Goal: Information Seeking & Learning: Learn about a topic

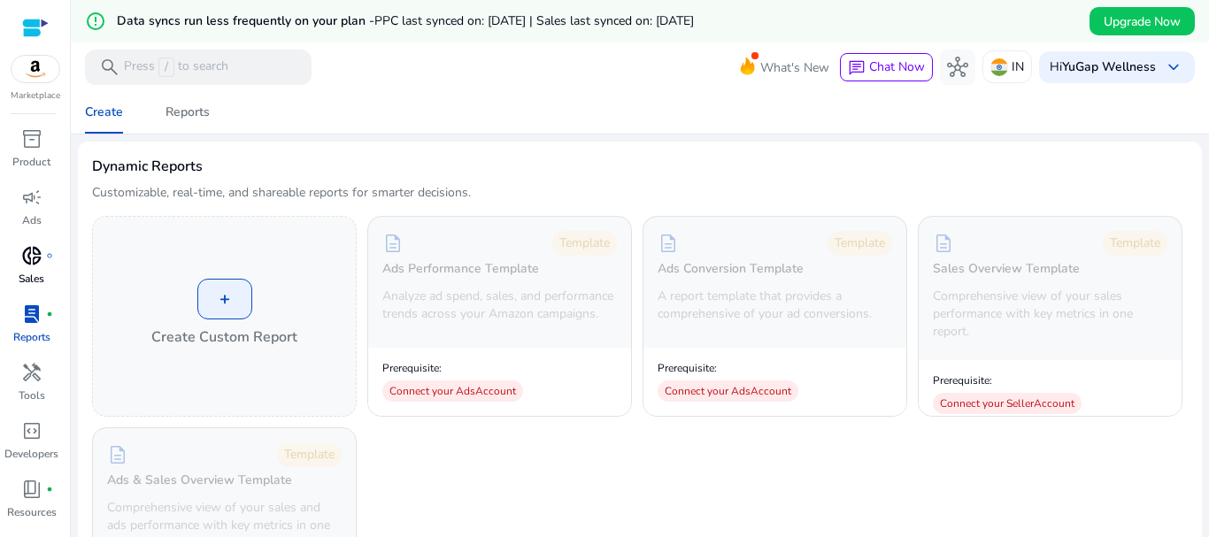
click at [34, 258] on span "donut_small" at bounding box center [31, 255] width 21 height 21
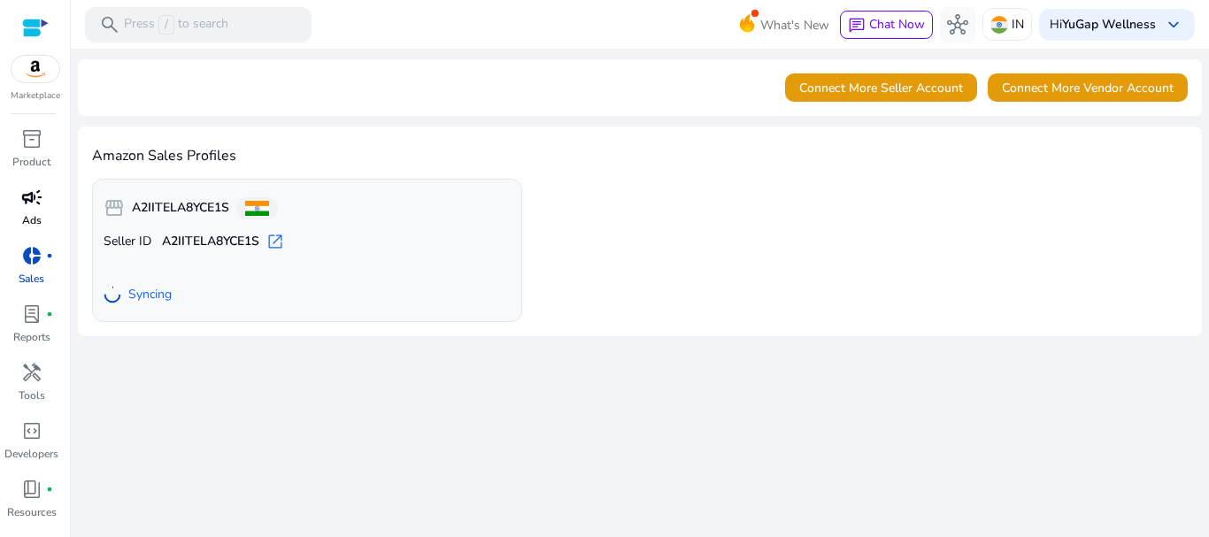
click at [27, 204] on span "campaign" at bounding box center [31, 197] width 21 height 21
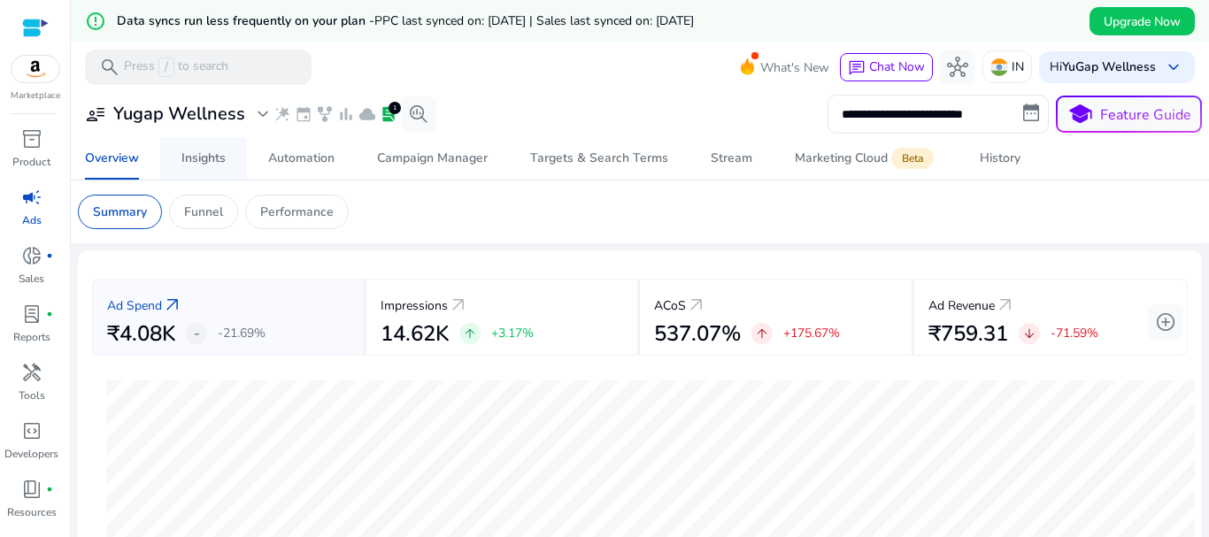
click at [207, 156] on div "Insights" at bounding box center [203, 158] width 44 height 12
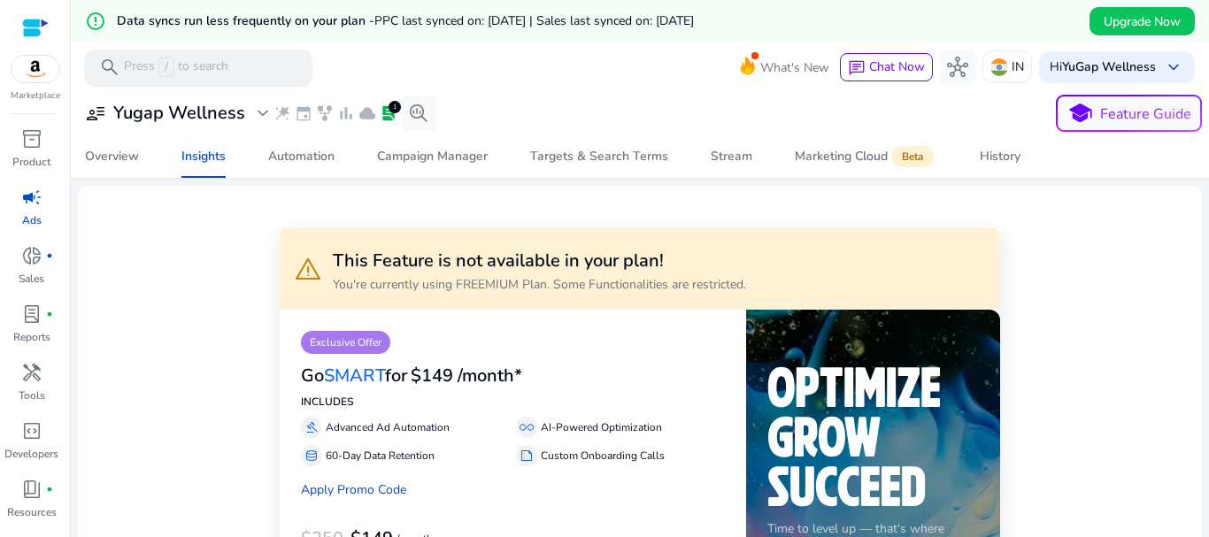
click at [224, 63] on p "Press / to search" at bounding box center [176, 67] width 104 height 19
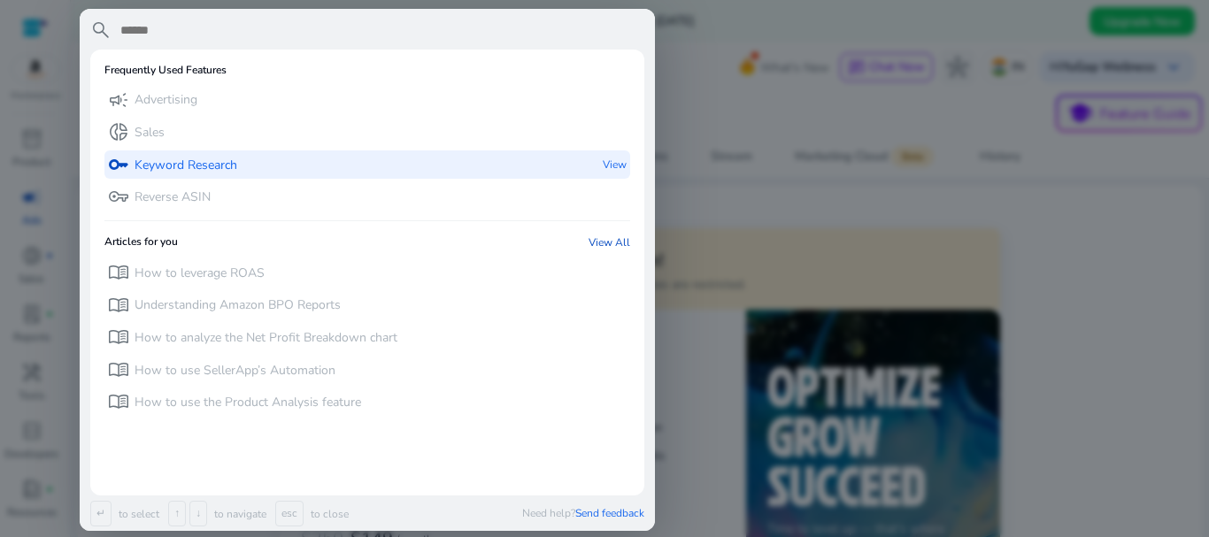
click at [201, 173] on p "Keyword Research" at bounding box center [186, 166] width 103 height 18
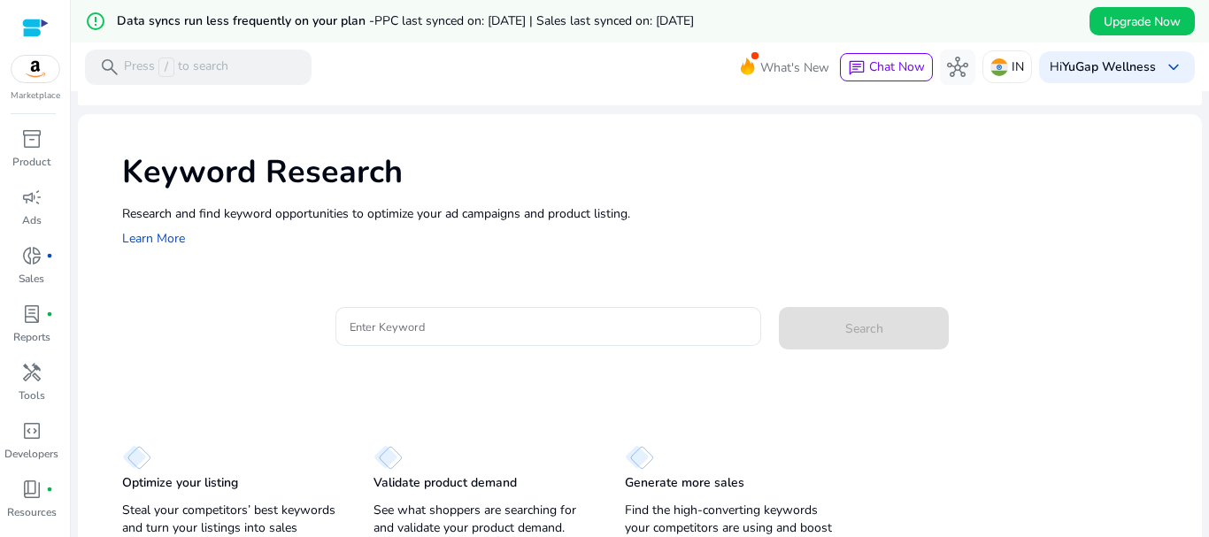
scroll to position [67, 0]
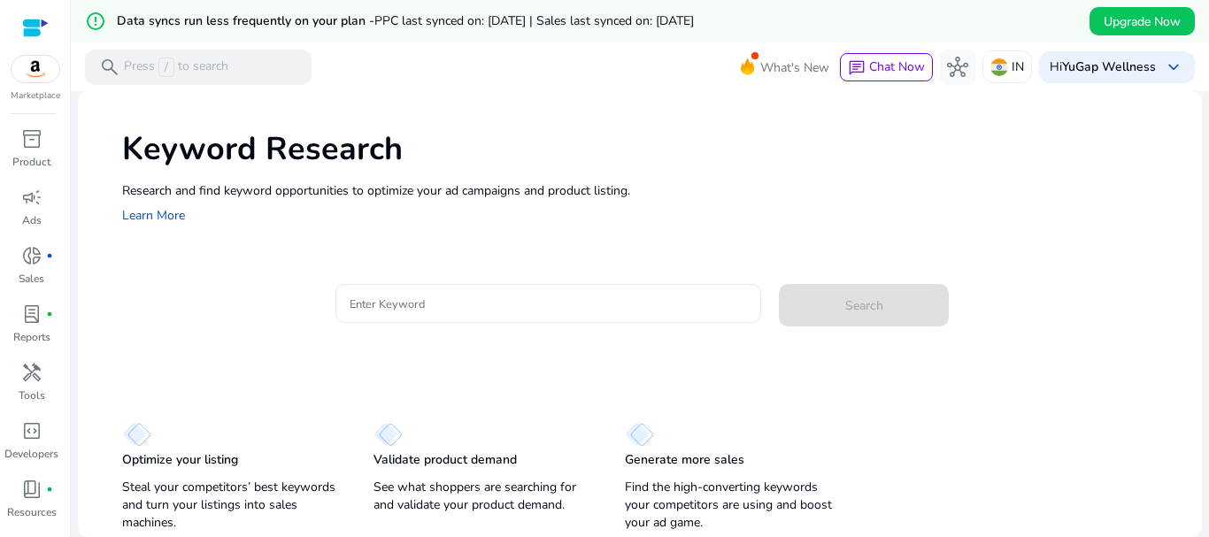
click at [491, 293] on div at bounding box center [549, 303] width 398 height 39
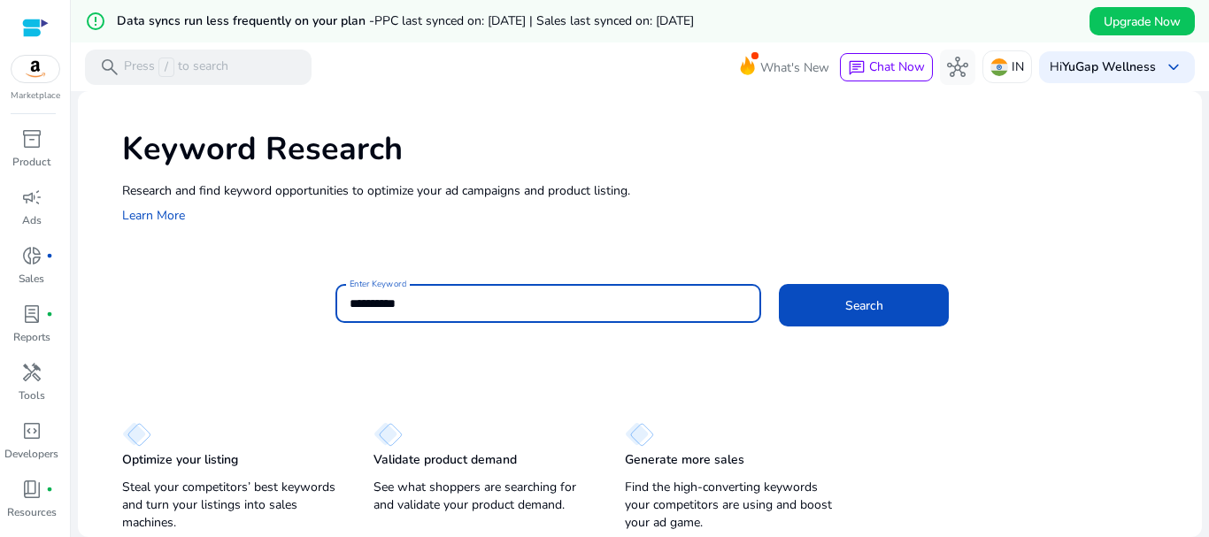
type input "**********"
click at [779, 284] on button "Search" at bounding box center [864, 305] width 170 height 42
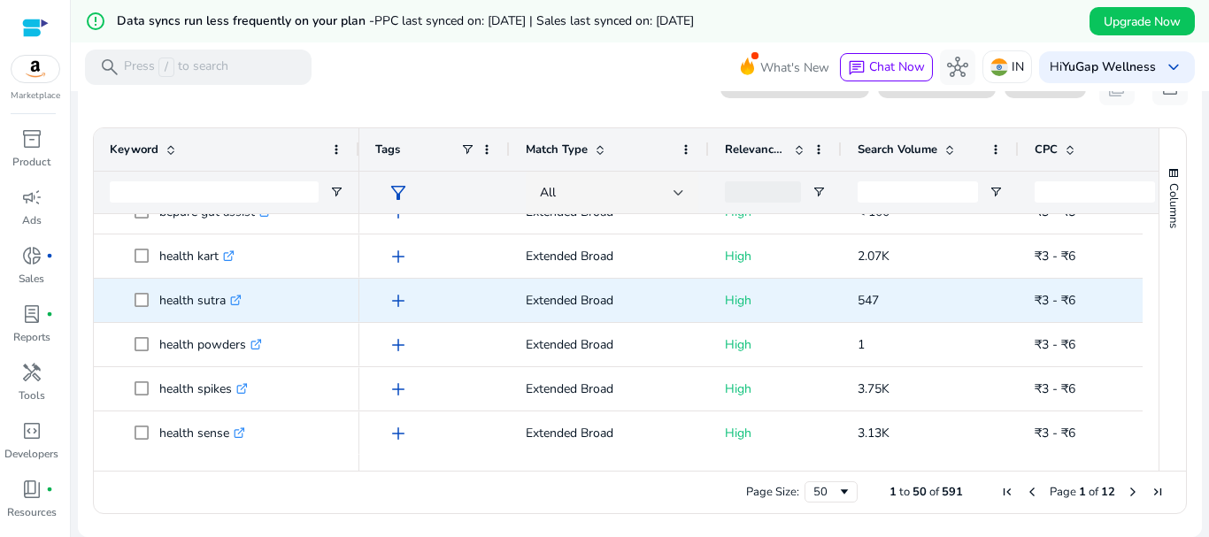
scroll to position [1972, 0]
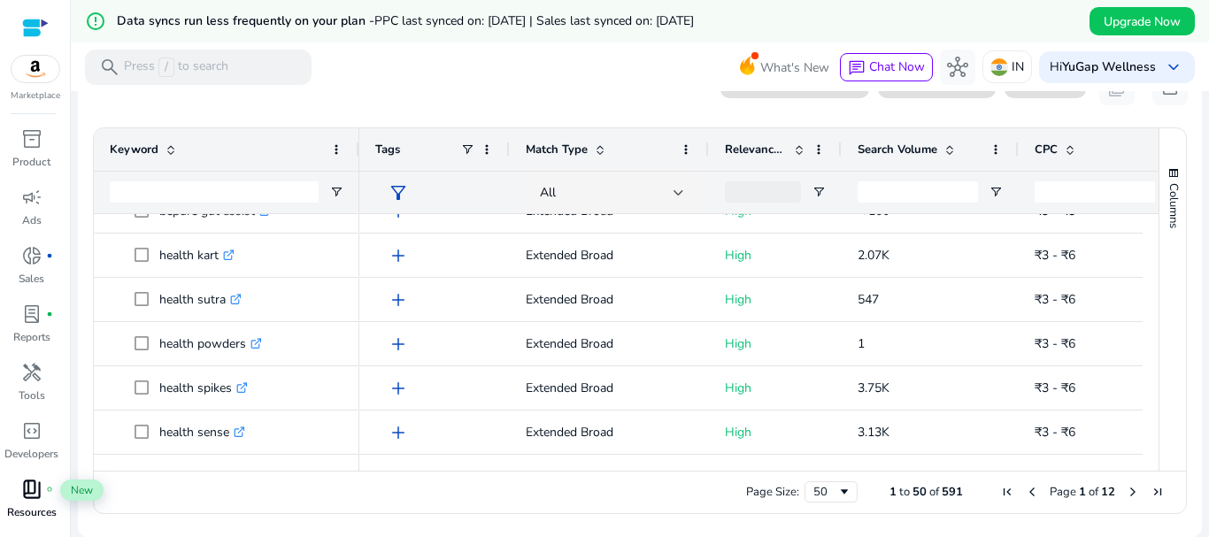
click at [40, 494] on span "book_4" at bounding box center [31, 489] width 21 height 21
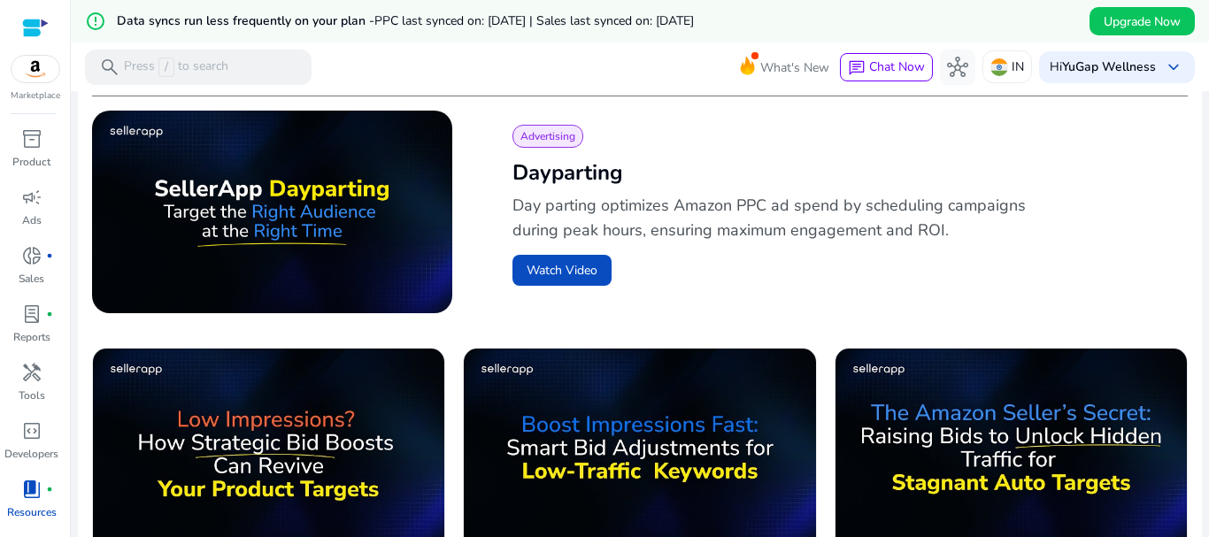
scroll to position [620, 0]
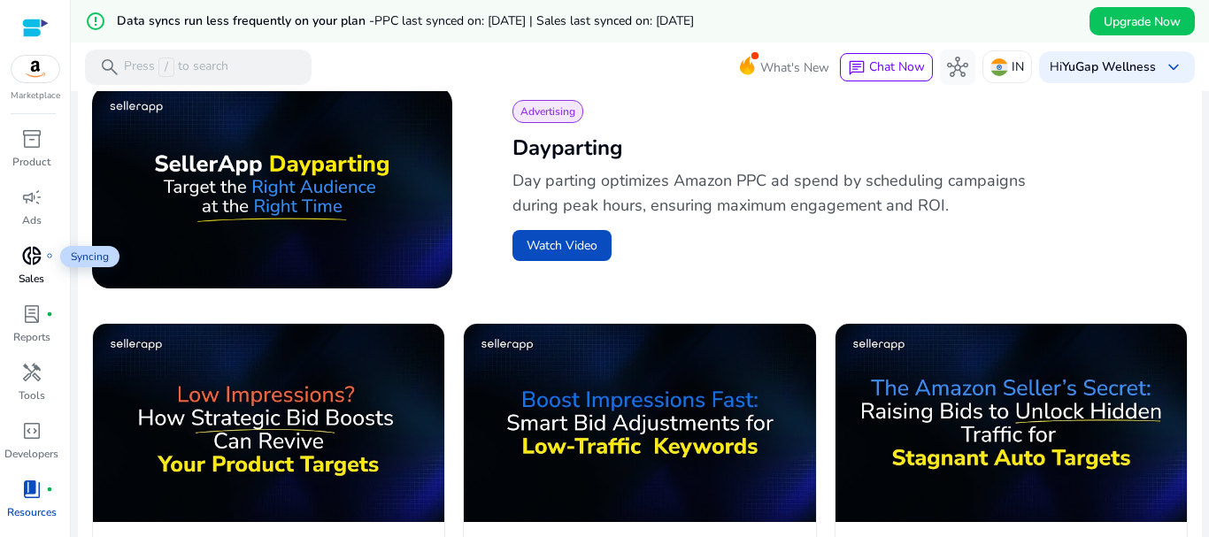
click at [31, 265] on span "donut_small" at bounding box center [31, 255] width 21 height 21
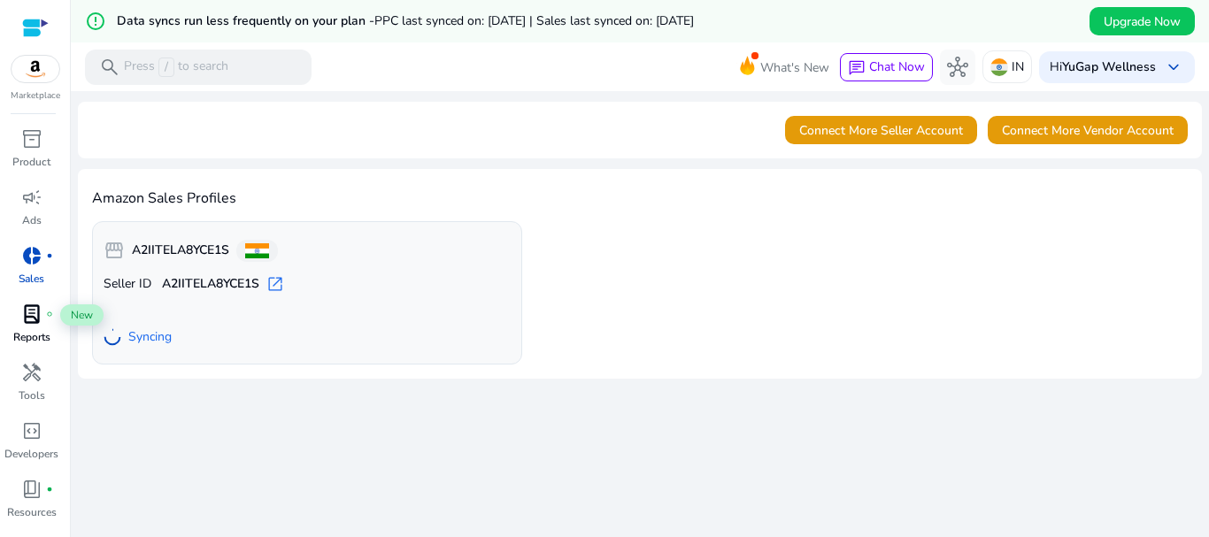
click at [30, 319] on span "lab_profile" at bounding box center [31, 314] width 21 height 21
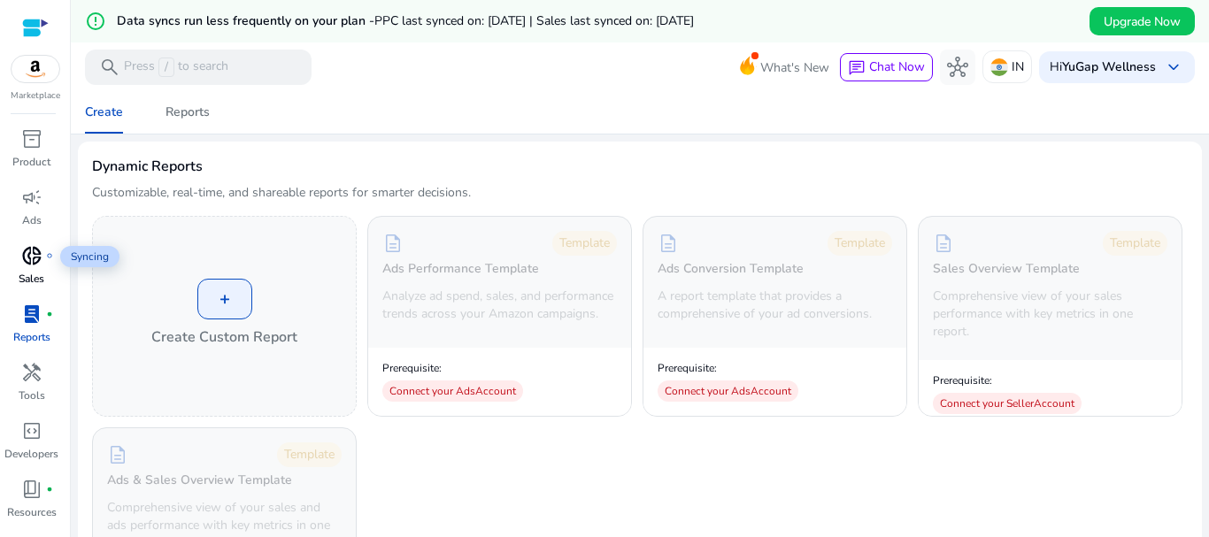
click at [25, 258] on span "donut_small" at bounding box center [31, 255] width 21 height 21
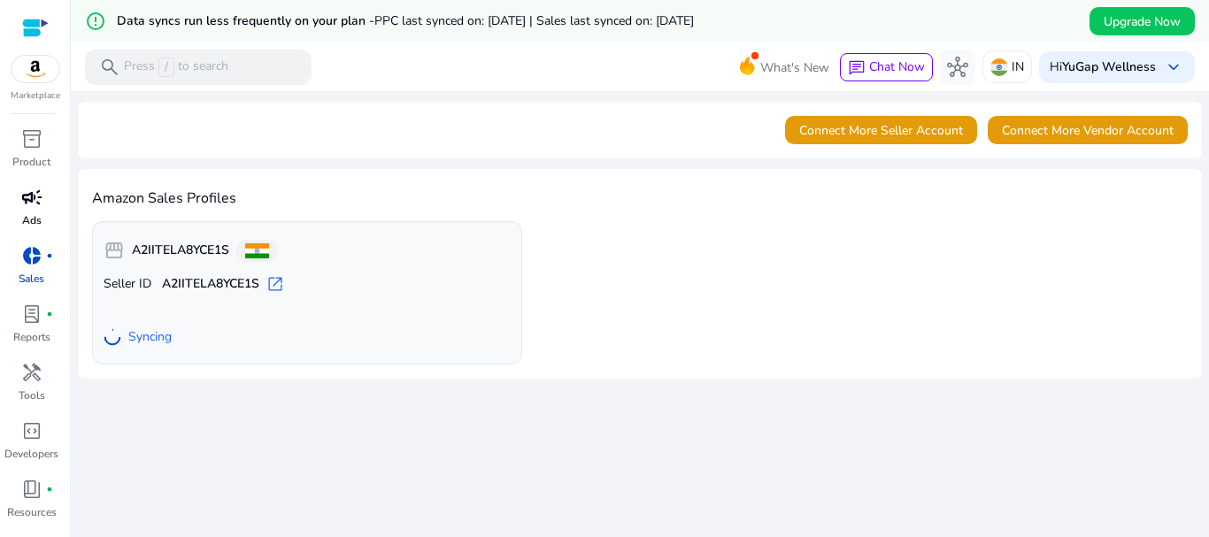
click at [42, 195] on div "campaign" at bounding box center [32, 197] width 50 height 28
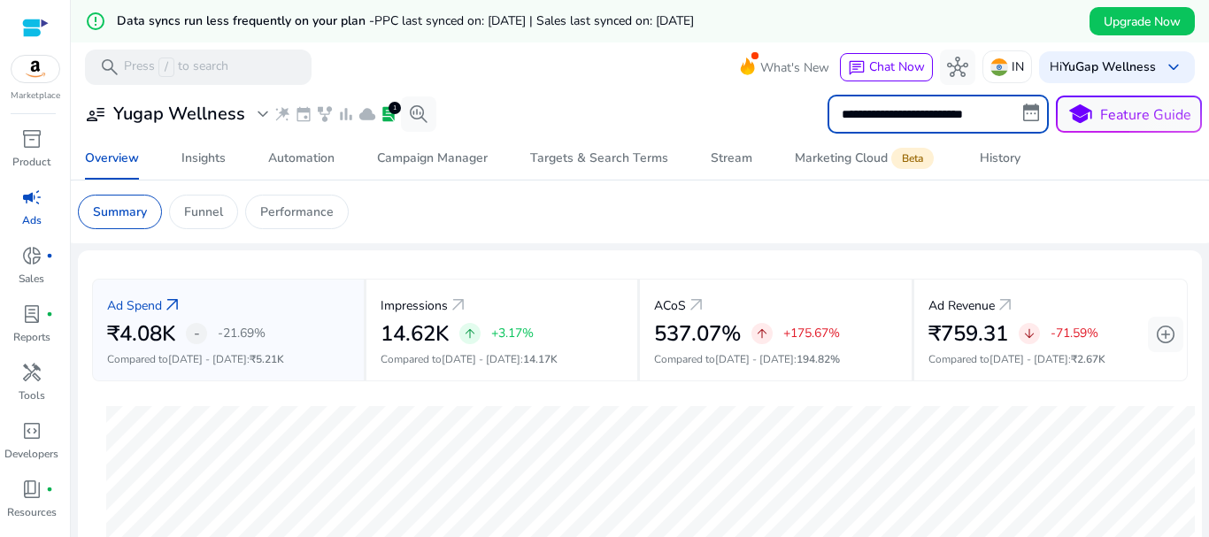
click at [960, 121] on input "**********" at bounding box center [938, 114] width 221 height 39
select select "*"
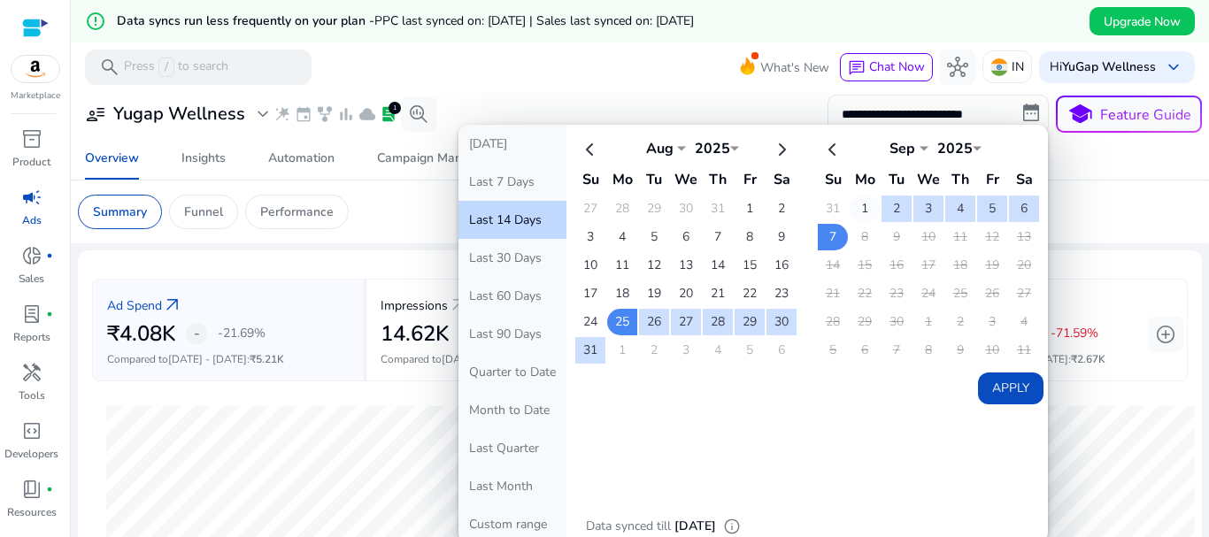
click at [866, 199] on td "1" at bounding box center [865, 209] width 30 height 27
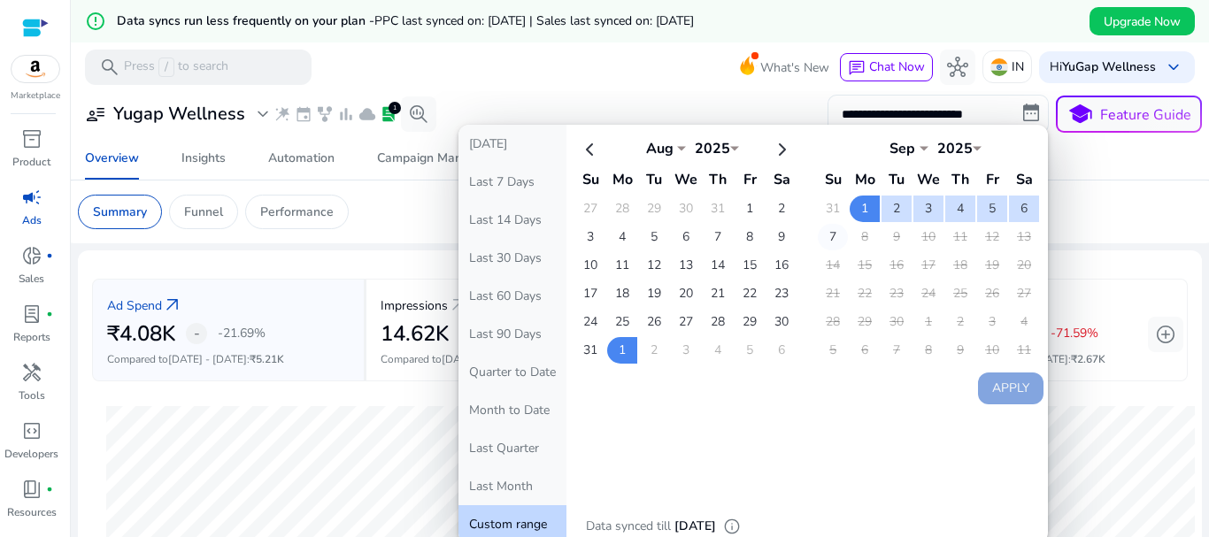
click at [828, 230] on td "7" at bounding box center [833, 237] width 30 height 27
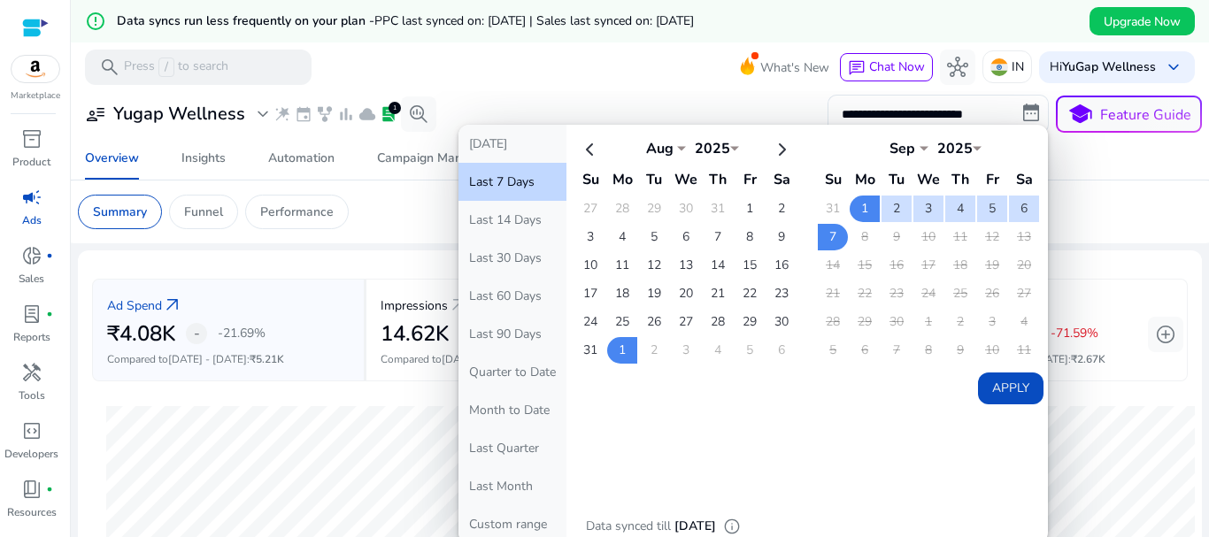
click at [986, 382] on button "Apply" at bounding box center [1010, 389] width 65 height 32
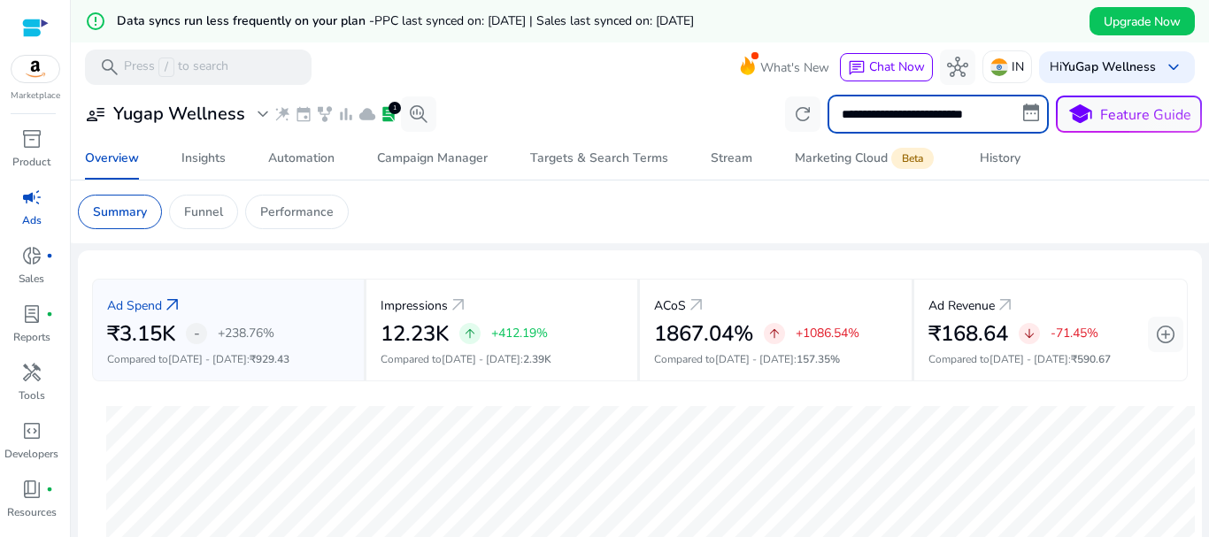
click at [911, 112] on input "**********" at bounding box center [938, 114] width 221 height 39
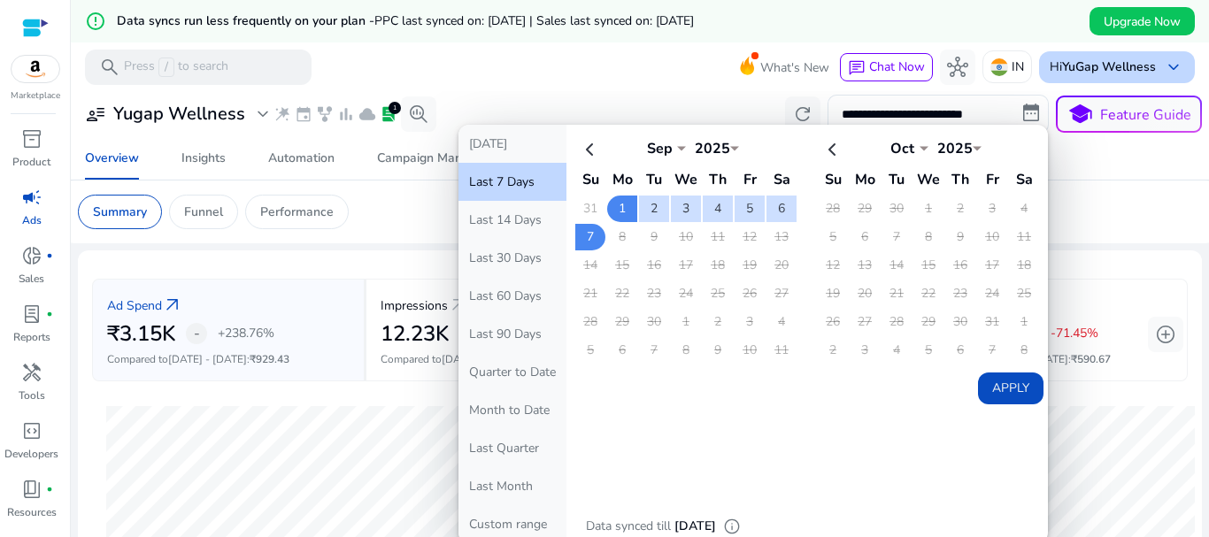
click at [1151, 71] on div "Hi YuGap Wellness keyboard_arrow_down" at bounding box center [1117, 67] width 156 height 32
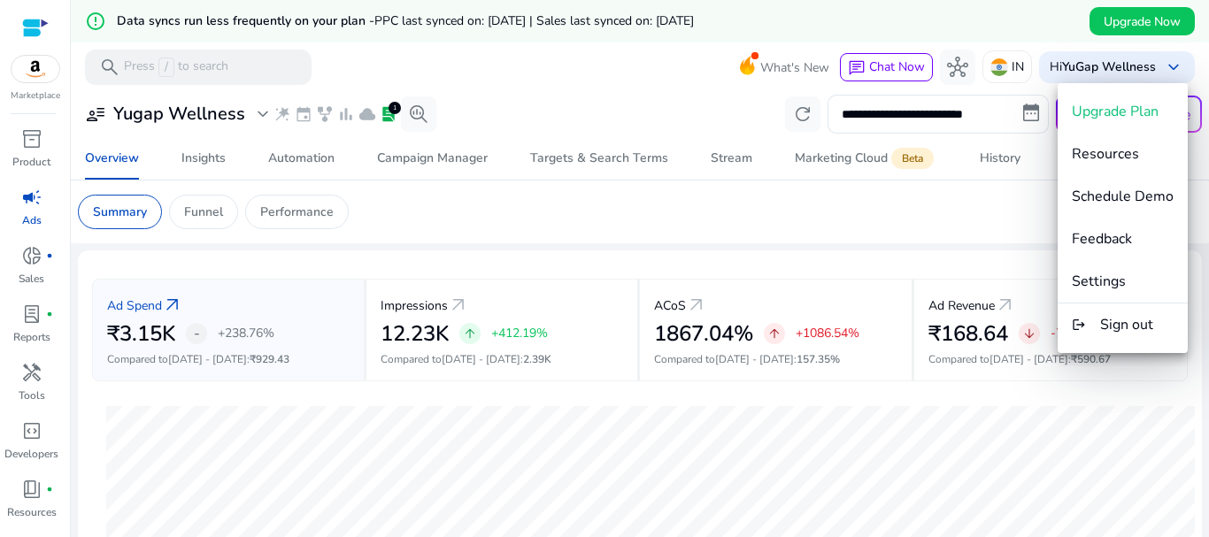
click at [28, 143] on div at bounding box center [604, 268] width 1209 height 537
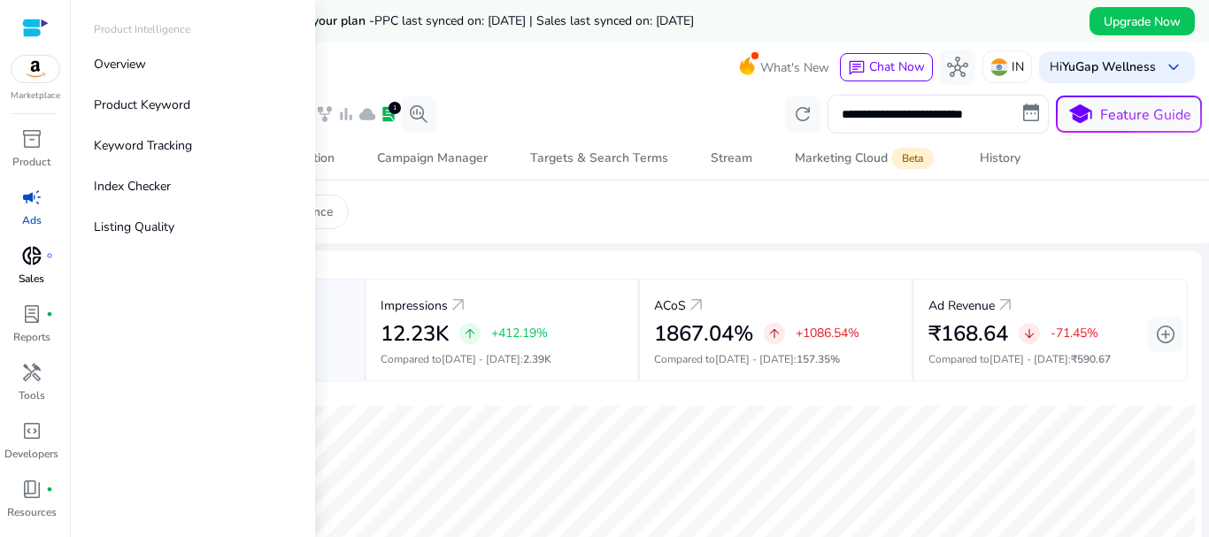
click at [27, 251] on span "donut_small" at bounding box center [31, 255] width 21 height 21
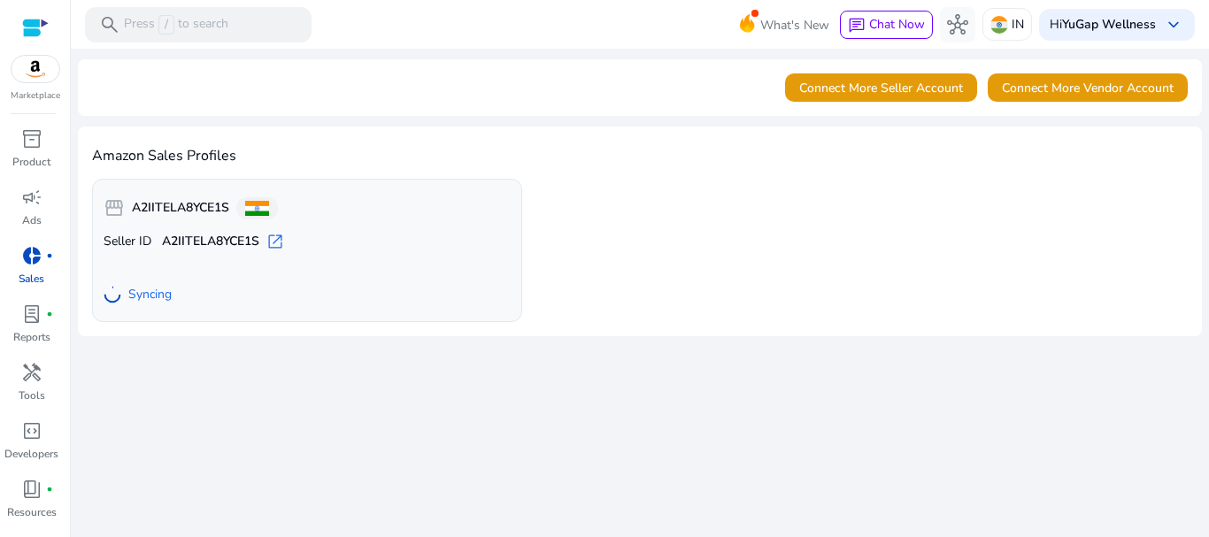
click at [276, 241] on span "open_in_new" at bounding box center [275, 242] width 18 height 18
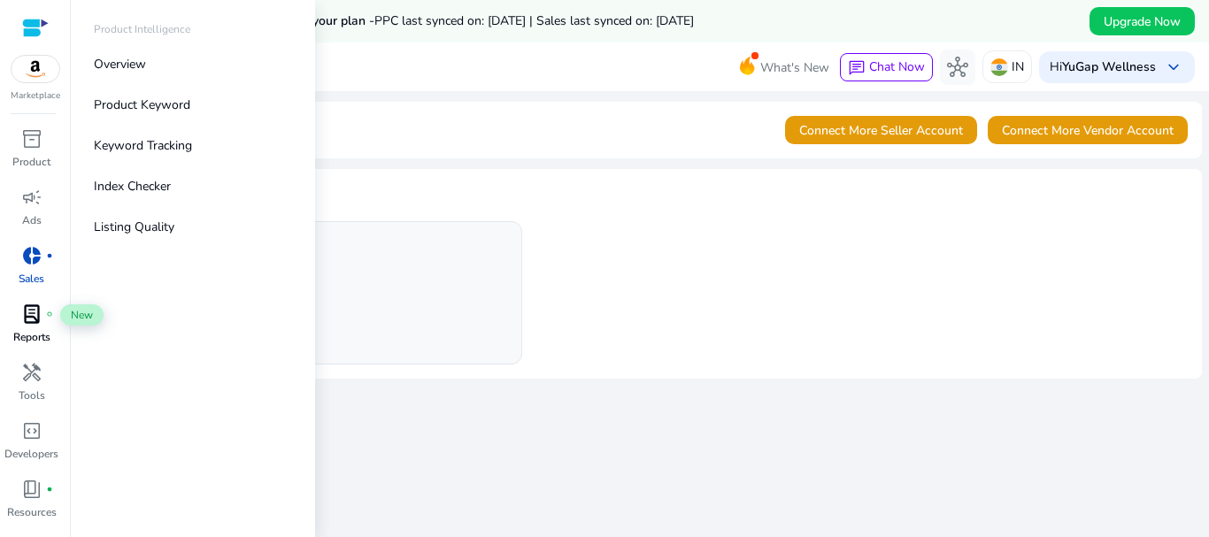
click at [41, 317] on span "lab_profile" at bounding box center [31, 314] width 21 height 21
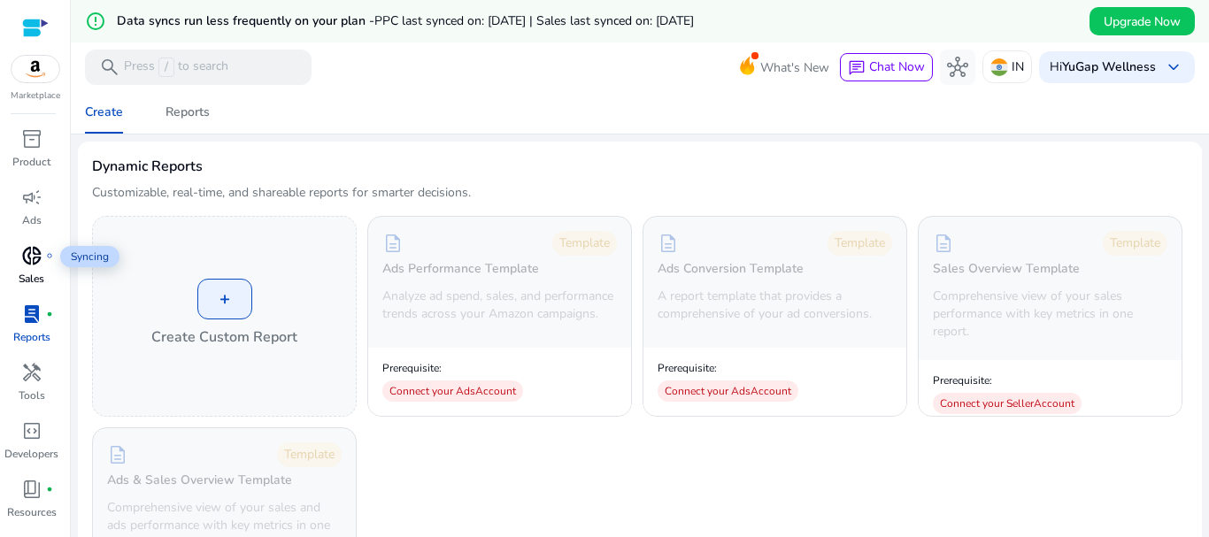
click at [41, 258] on span "donut_small" at bounding box center [31, 255] width 21 height 21
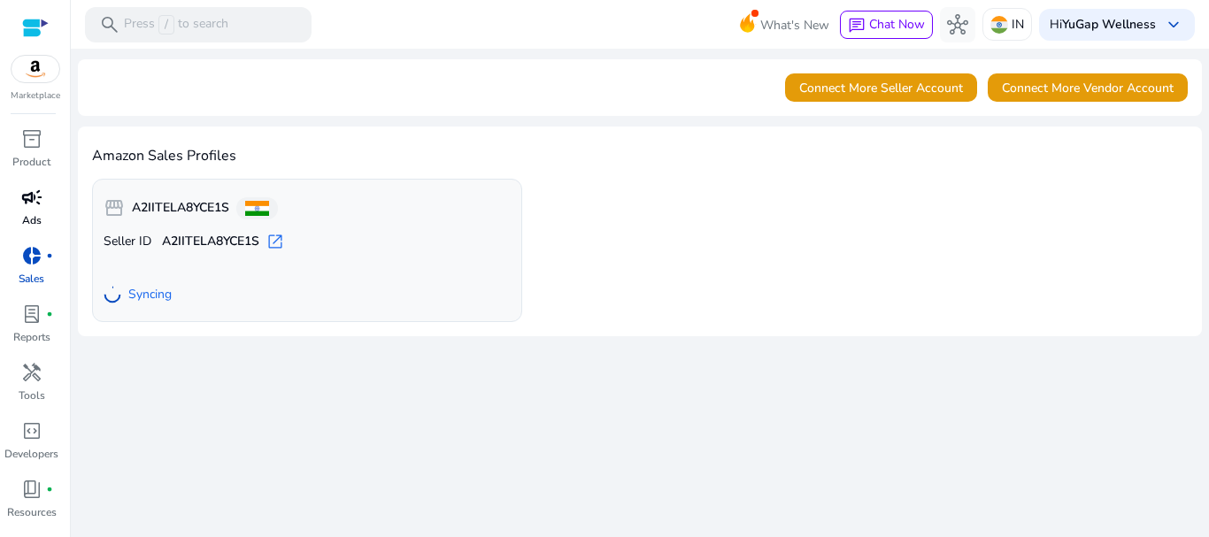
click at [17, 195] on div "campaign" at bounding box center [32, 197] width 50 height 28
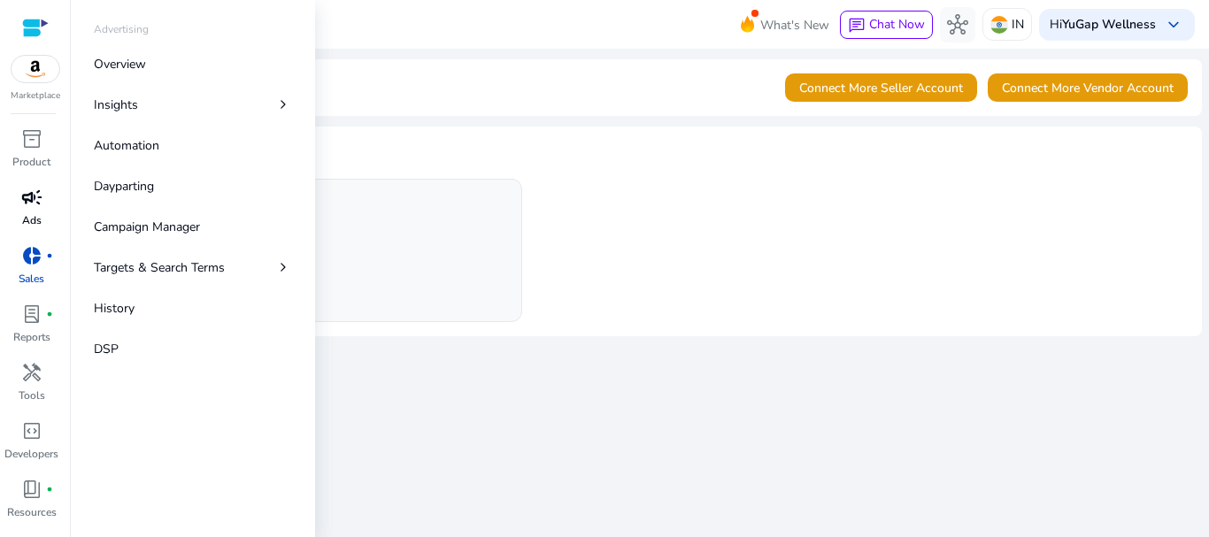
select select "*"
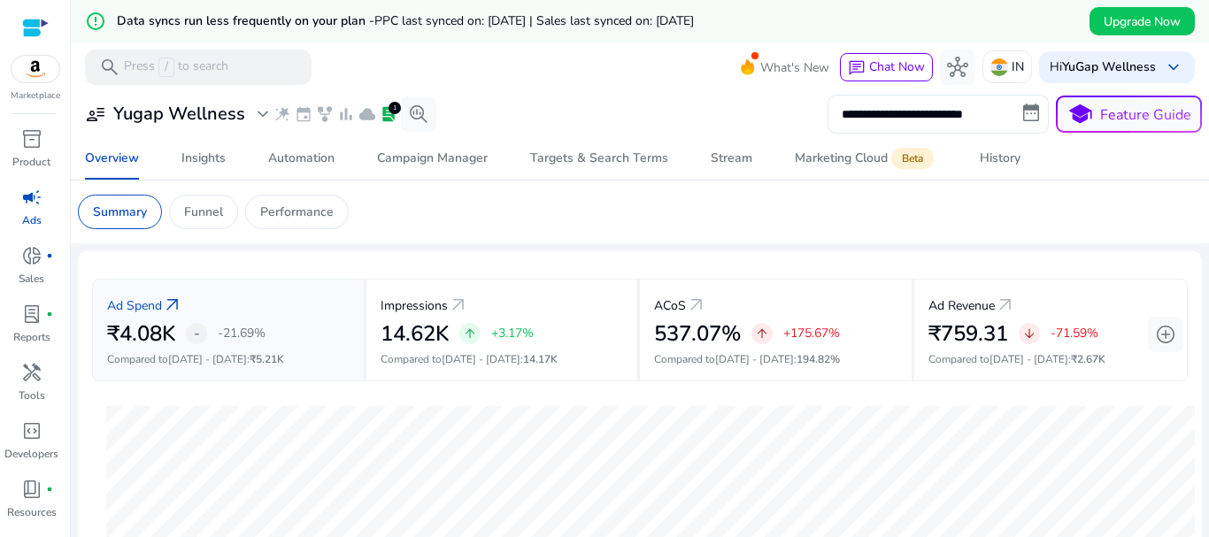
click at [929, 124] on input "**********" at bounding box center [938, 114] width 221 height 39
select select "*"
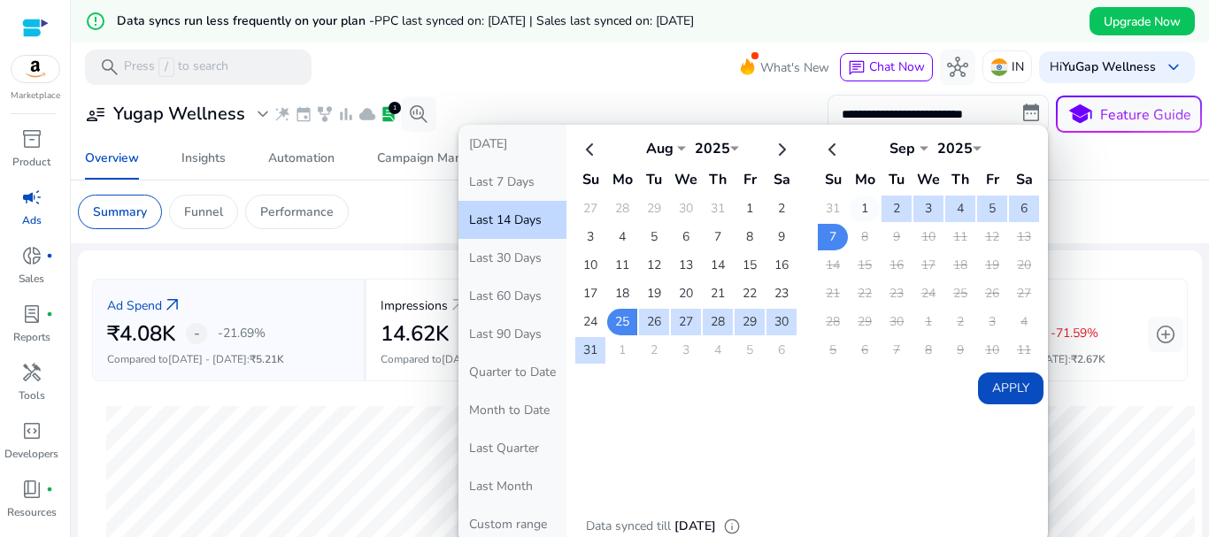
click at [866, 212] on td "1" at bounding box center [865, 209] width 30 height 27
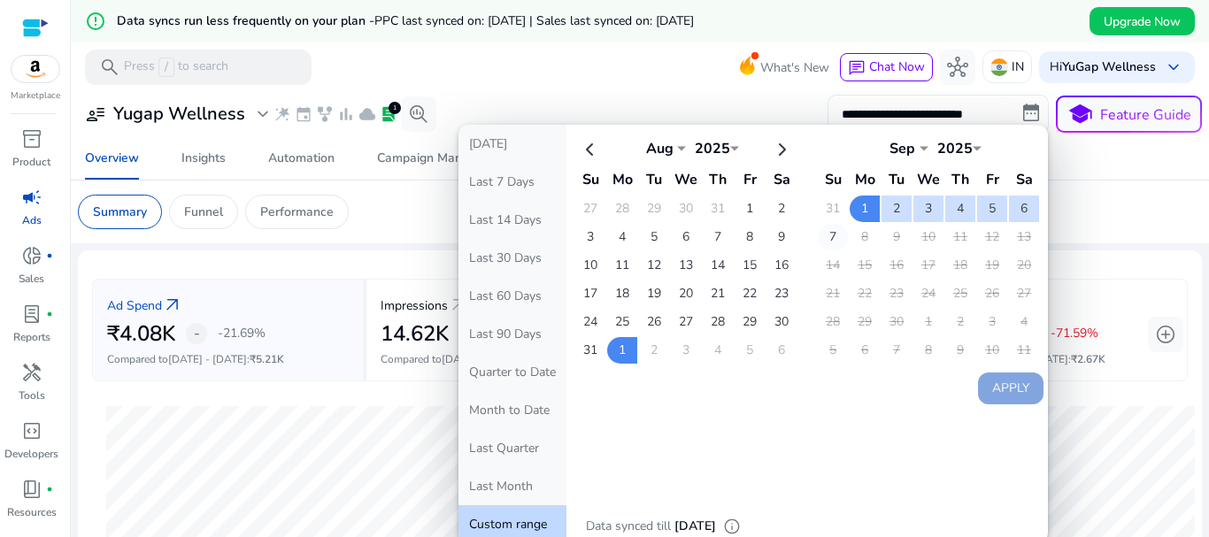
click at [826, 236] on td "7" at bounding box center [833, 237] width 30 height 27
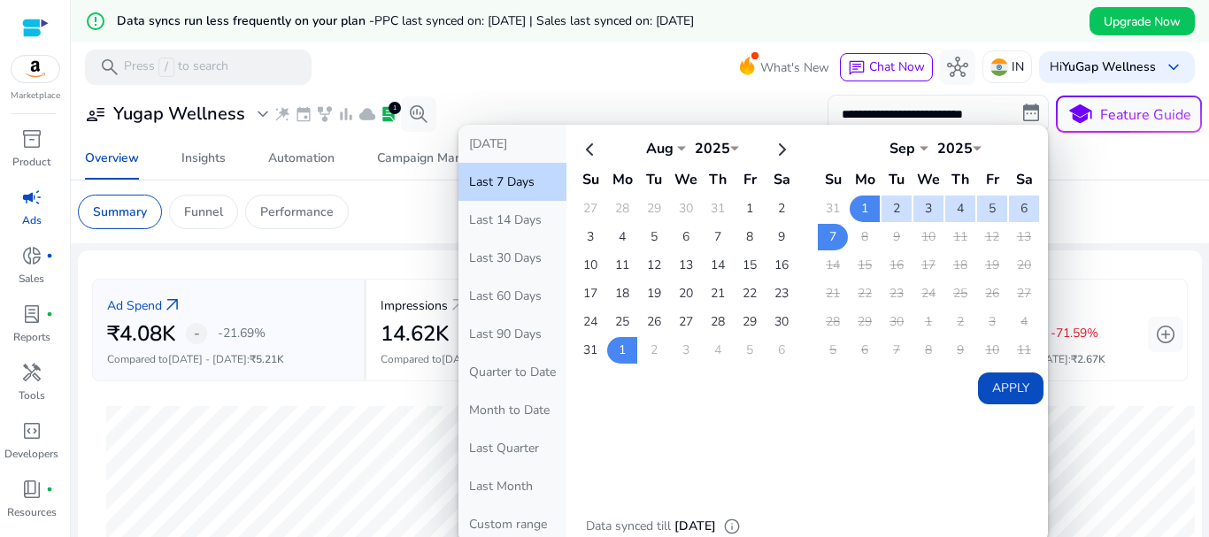
click at [1000, 389] on button "Apply" at bounding box center [1010, 389] width 65 height 32
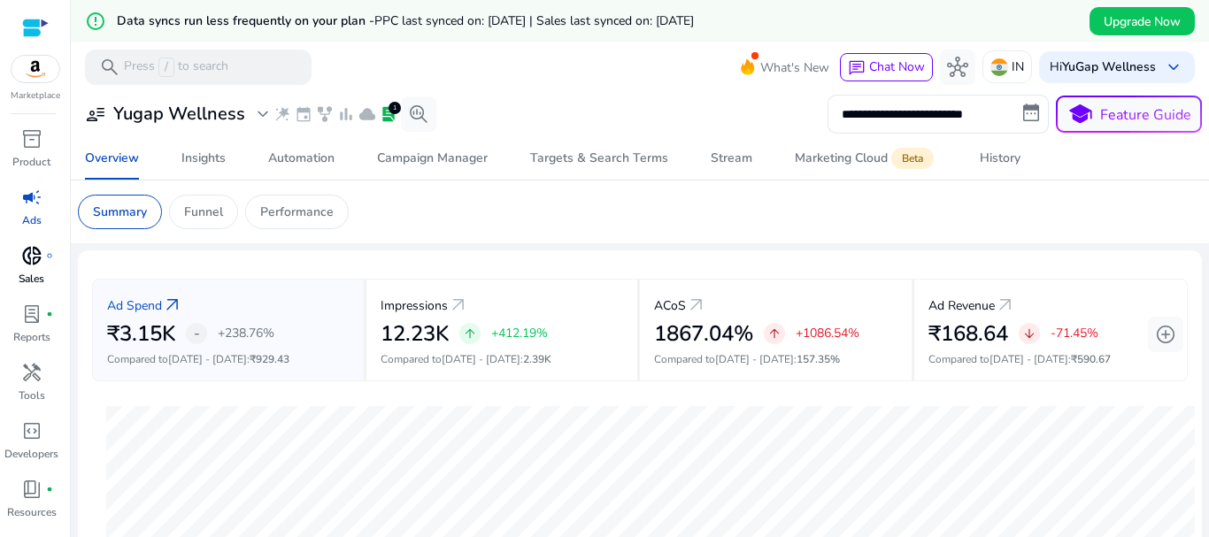
click at [30, 247] on span "donut_small" at bounding box center [31, 255] width 21 height 21
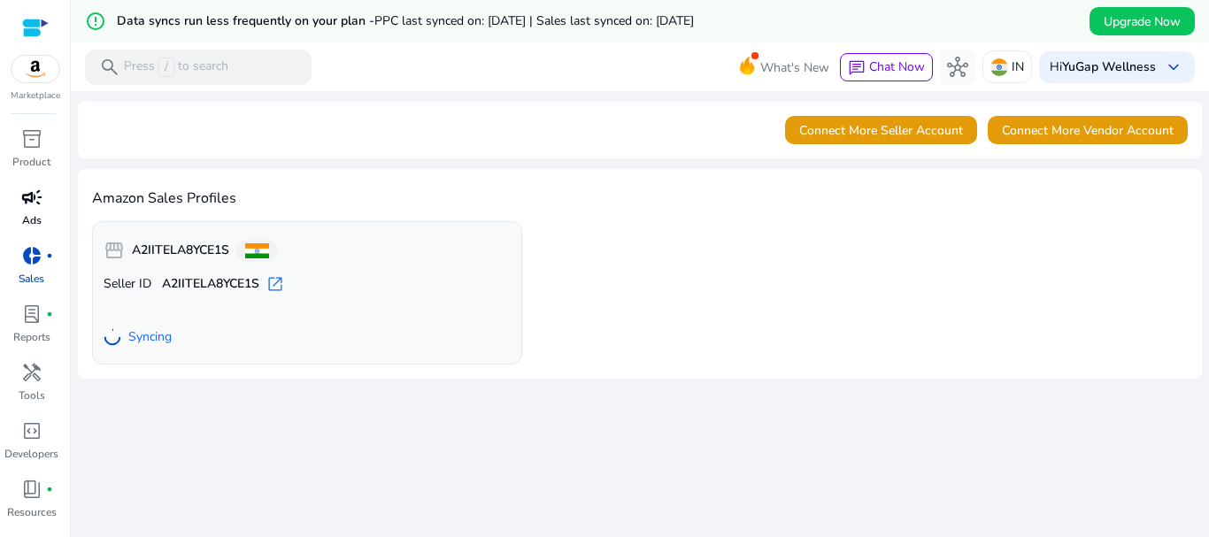
click at [41, 199] on span "campaign" at bounding box center [31, 197] width 21 height 21
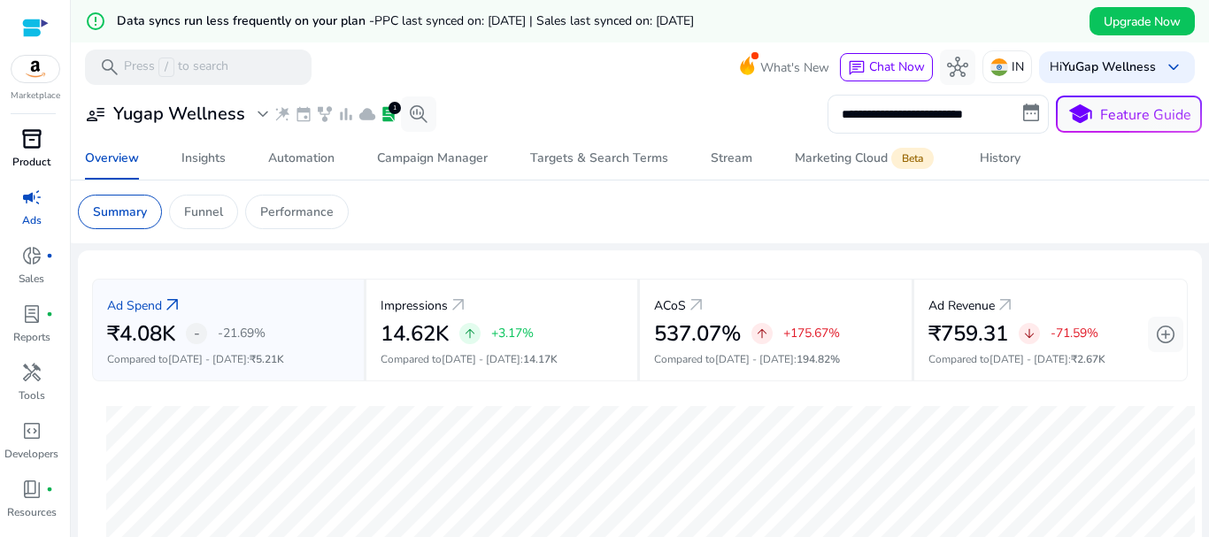
click at [23, 158] on p "Product" at bounding box center [31, 162] width 38 height 16
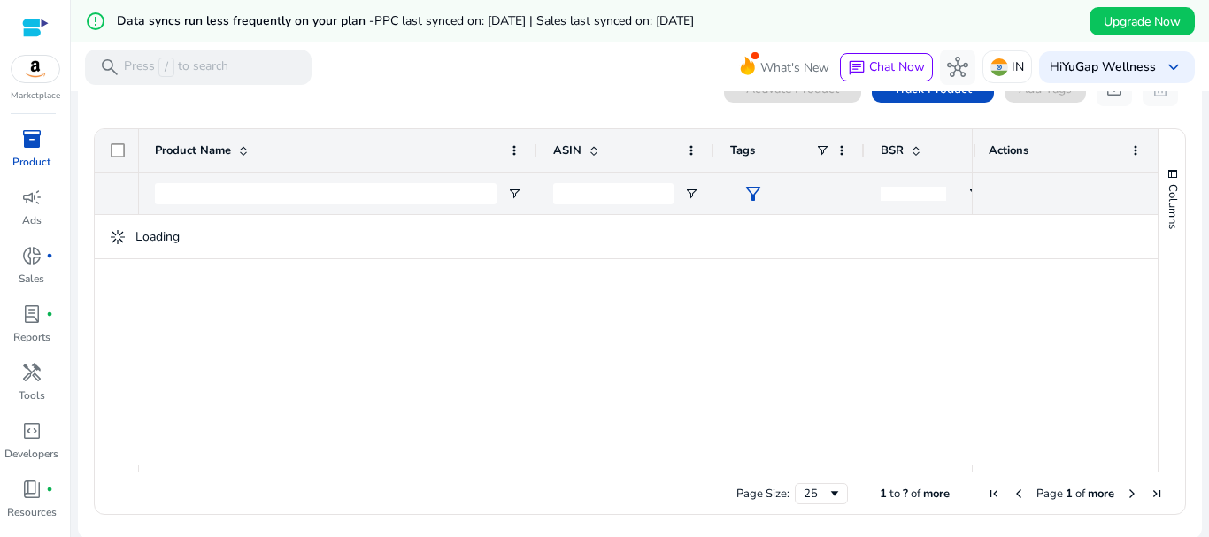
scroll to position [135, 0]
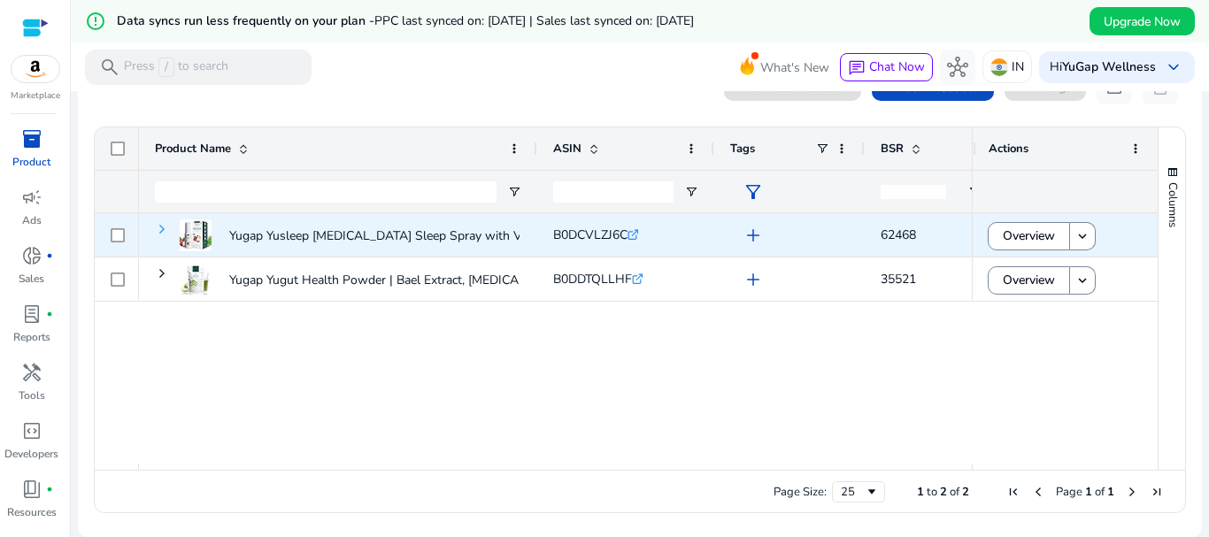
click at [165, 231] on span at bounding box center [162, 229] width 14 height 14
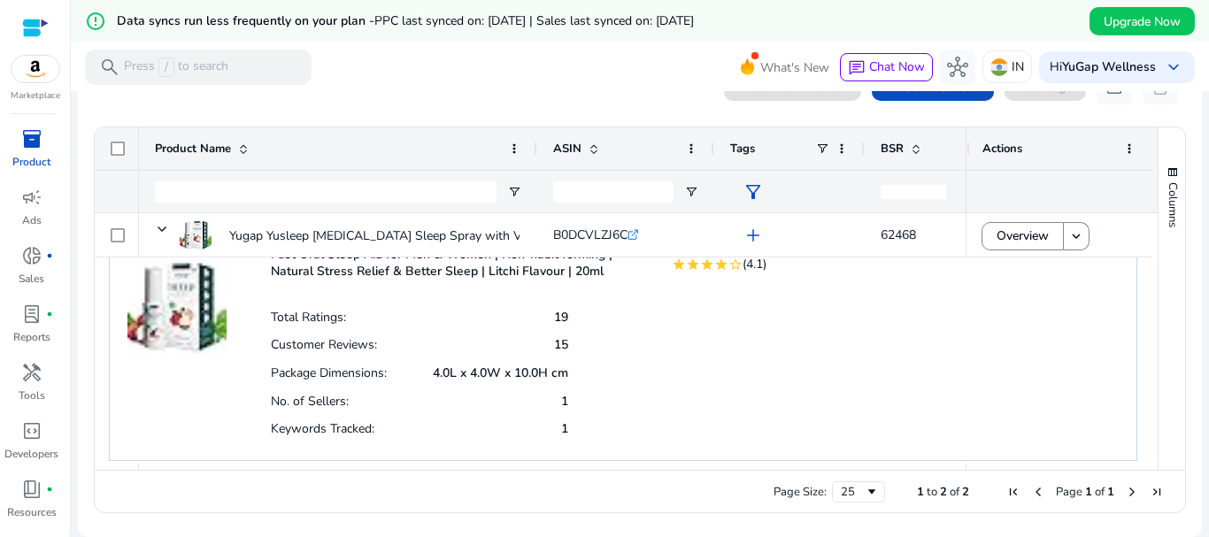
scroll to position [148, 0]
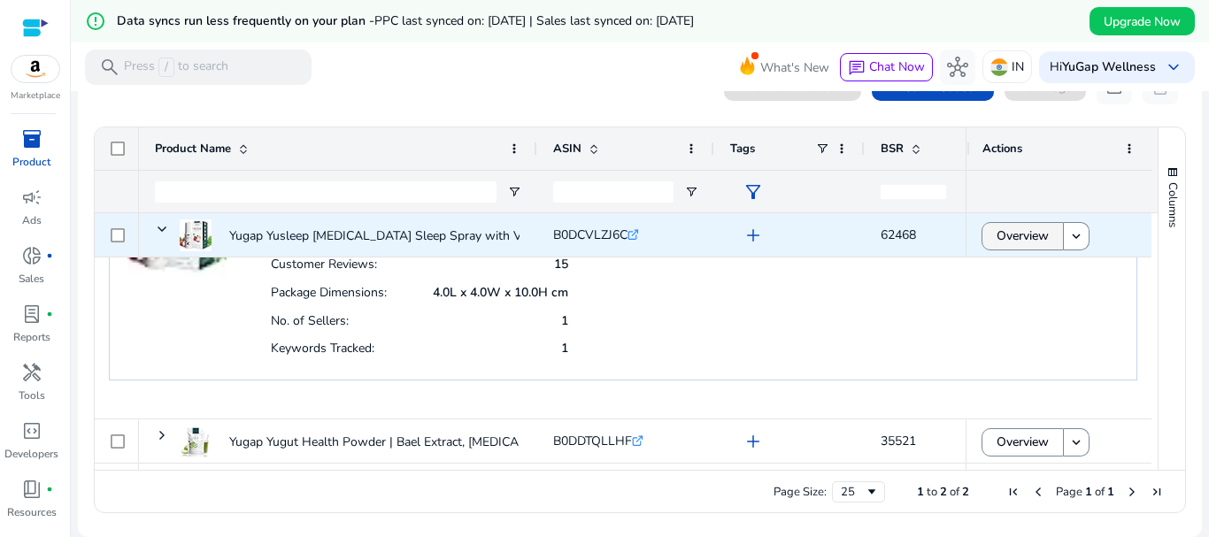
click at [1034, 235] on span "Overview" at bounding box center [1023, 236] width 52 height 36
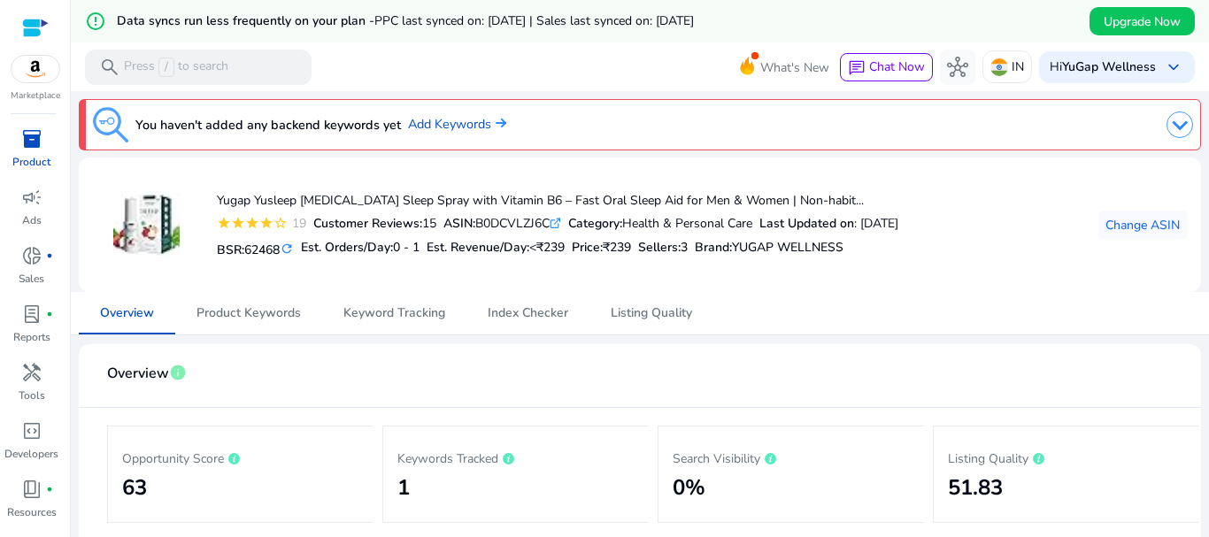
click at [1166, 136] on img at bounding box center [1179, 125] width 27 height 27
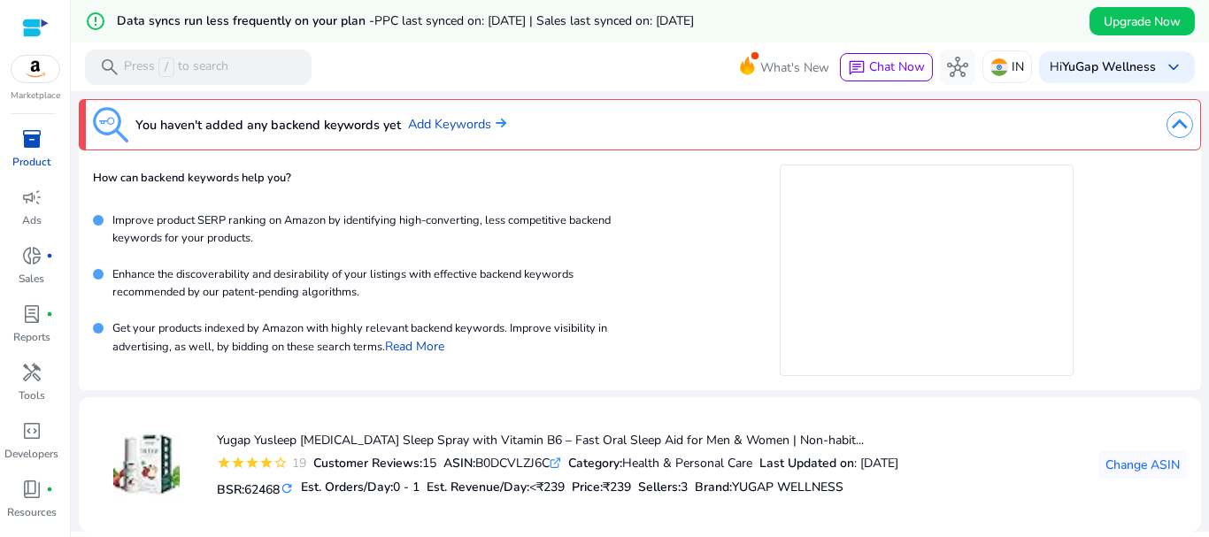
click at [1166, 131] on img at bounding box center [1179, 125] width 27 height 27
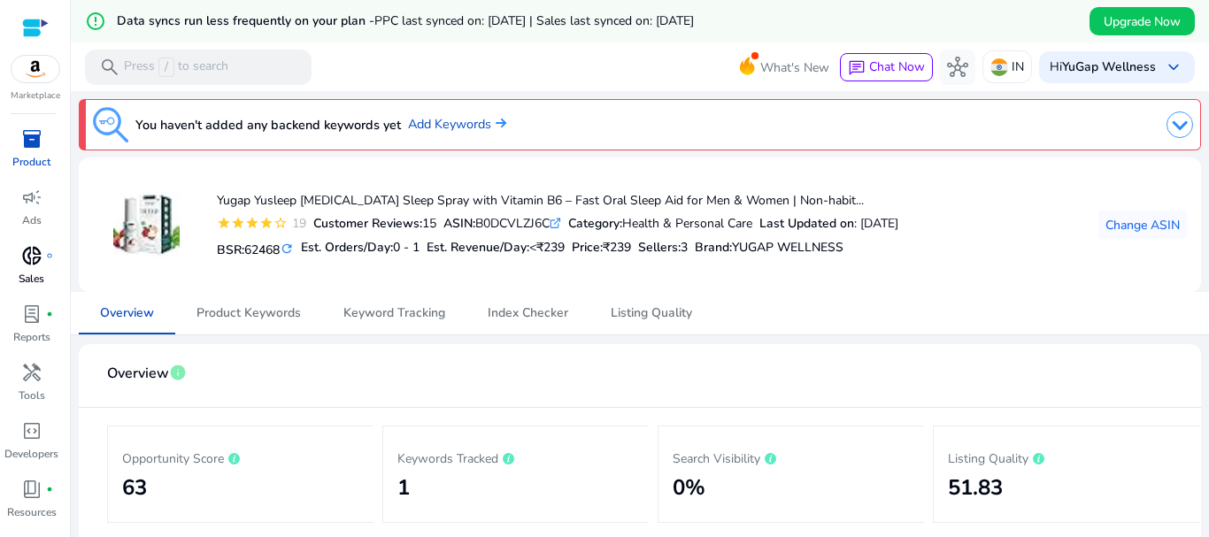
click at [40, 273] on p "Sales" at bounding box center [32, 279] width 26 height 16
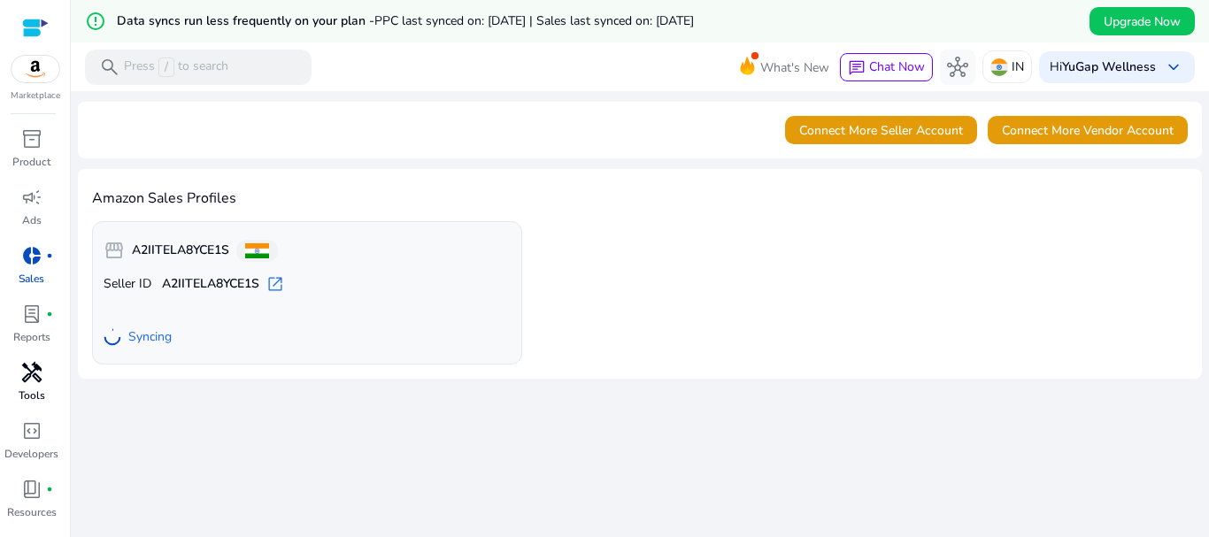
click at [35, 380] on span "handyman" at bounding box center [31, 372] width 21 height 21
